Goal: Check status: Check status

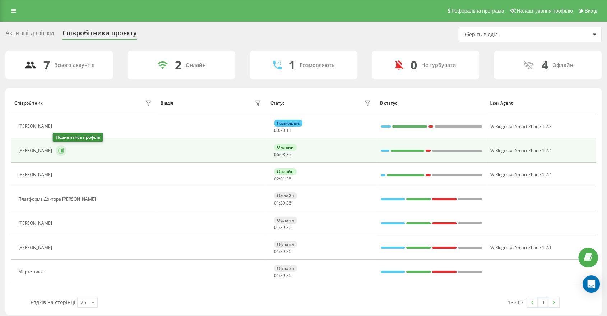
click at [62, 150] on button at bounding box center [61, 150] width 11 height 11
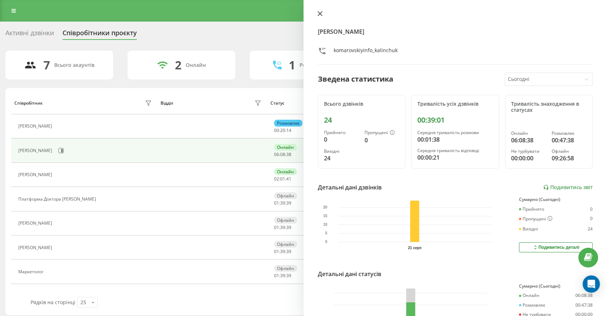
click at [322, 12] on icon at bounding box center [320, 13] width 5 height 5
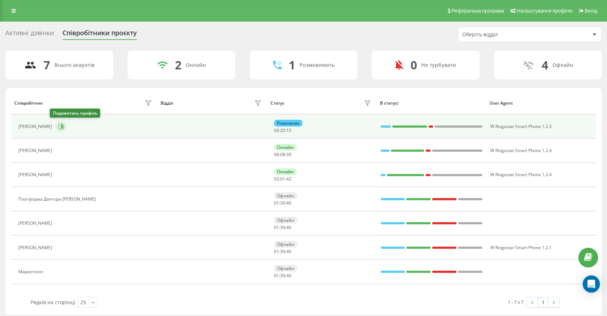
click at [59, 124] on icon at bounding box center [61, 126] width 5 height 5
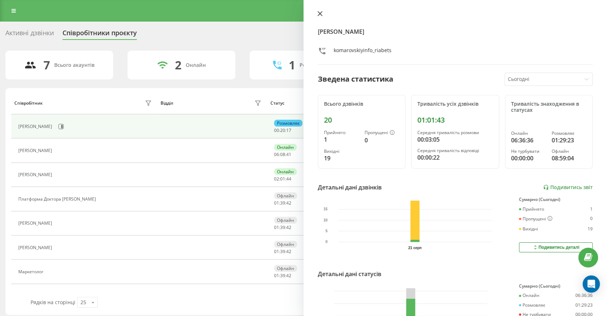
click at [321, 12] on icon at bounding box center [320, 13] width 5 height 5
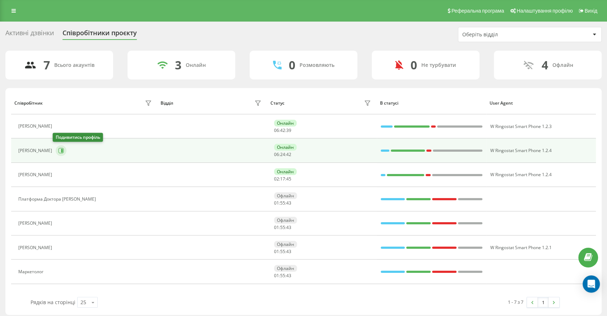
click at [58, 148] on icon at bounding box center [61, 151] width 6 height 6
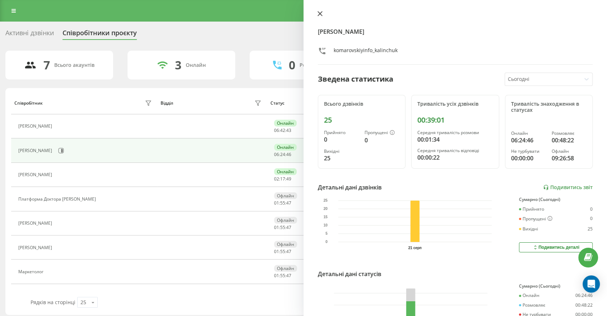
click at [321, 12] on icon at bounding box center [320, 14] width 4 height 4
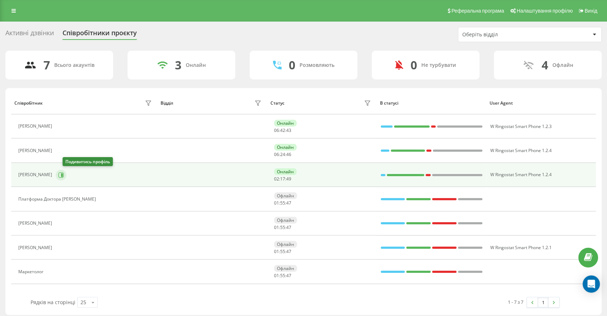
click at [63, 176] on icon at bounding box center [62, 175] width 2 height 4
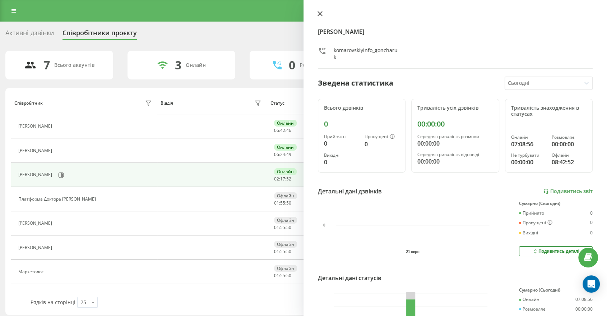
click at [322, 12] on icon at bounding box center [320, 14] width 4 height 4
